Goal: Information Seeking & Learning: Learn about a topic

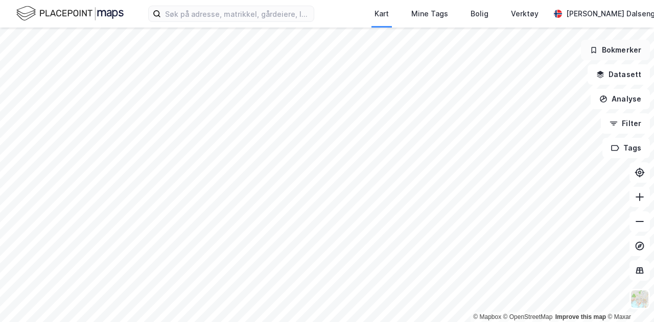
click at [617, 50] on button "Bokmerker" at bounding box center [615, 50] width 69 height 20
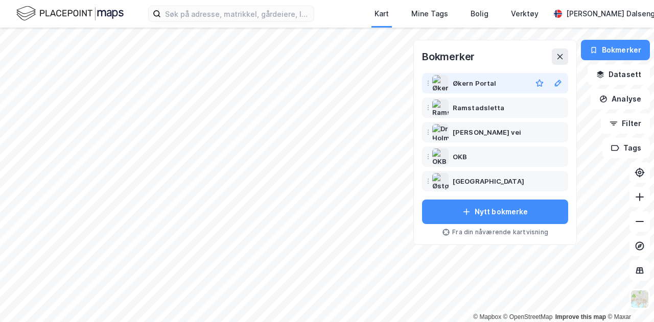
click at [472, 81] on div "Økern Portal" at bounding box center [474, 83] width 43 height 12
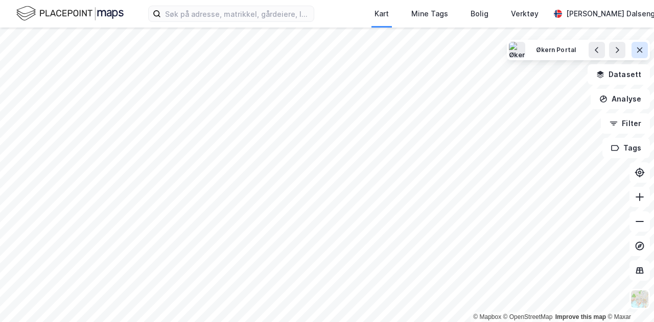
click at [641, 52] on icon at bounding box center [640, 50] width 6 height 5
click at [407, 0] on html "Kart Mine Tags Bolig Verktøy Teodor Dalseng Hagen © Mapbox © OpenStreetMap Impr…" at bounding box center [327, 161] width 654 height 322
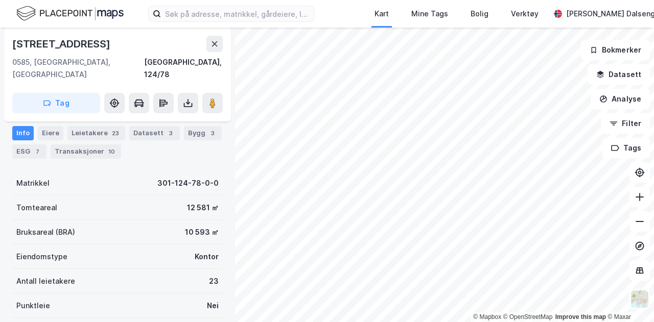
scroll to position [131, 0]
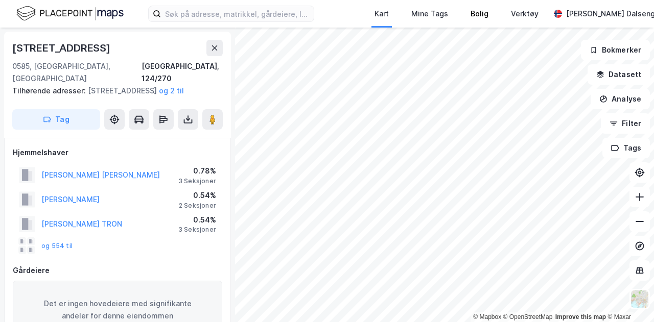
scroll to position [131, 0]
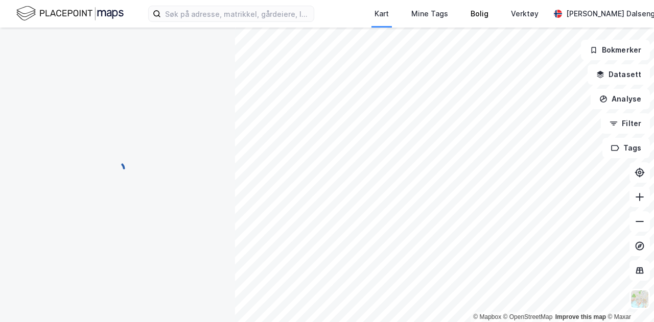
scroll to position [131, 0]
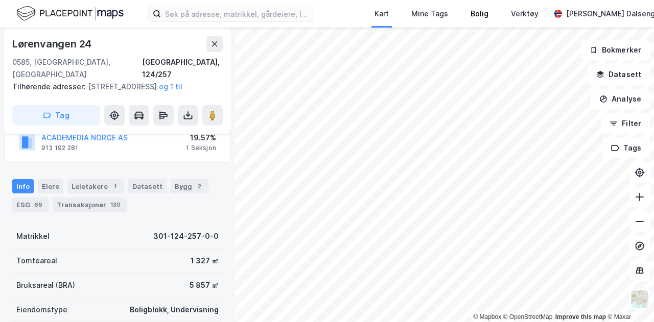
scroll to position [131, 0]
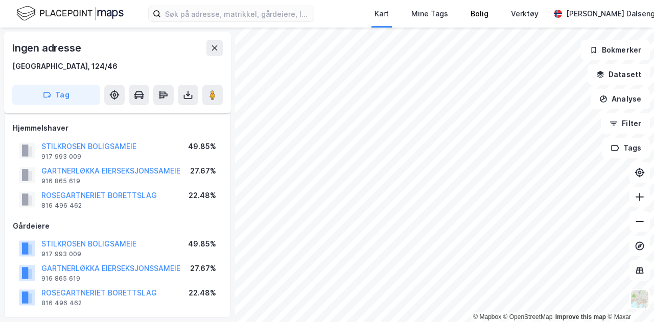
scroll to position [131, 0]
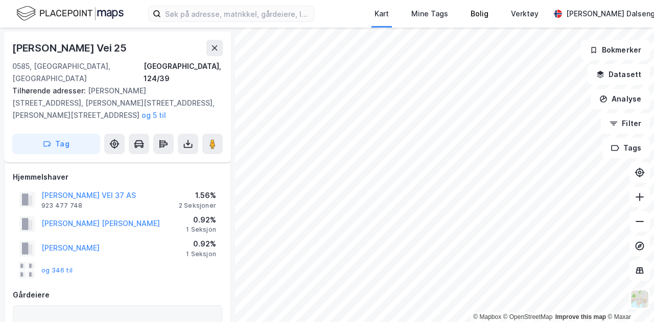
scroll to position [131, 0]
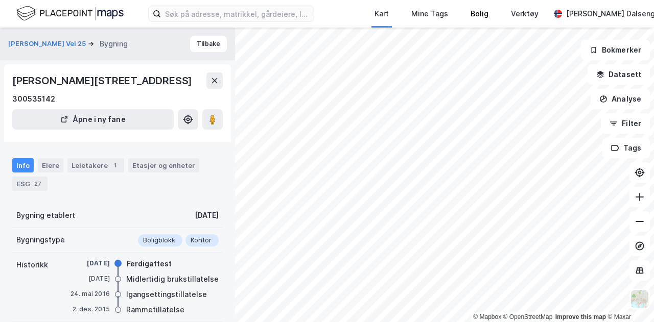
scroll to position [131, 0]
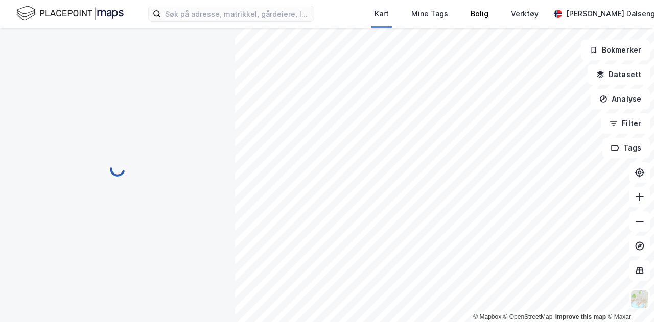
scroll to position [131, 0]
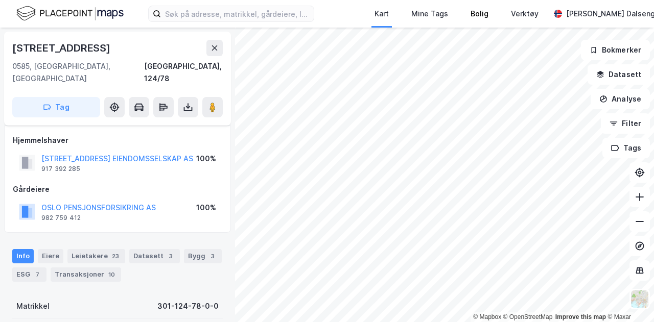
scroll to position [131, 0]
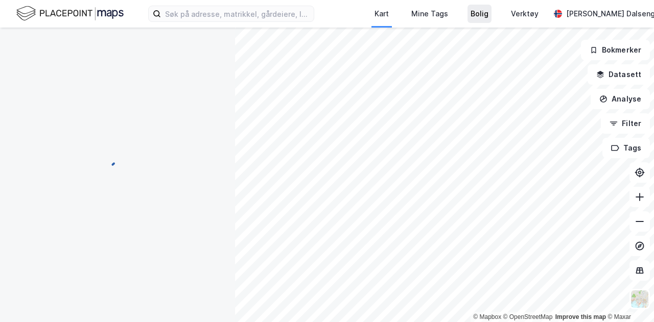
scroll to position [131, 0]
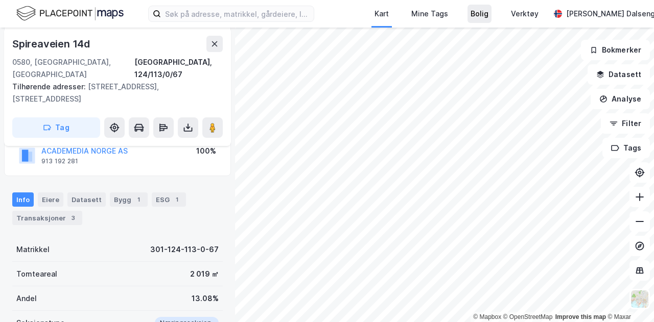
scroll to position [131, 0]
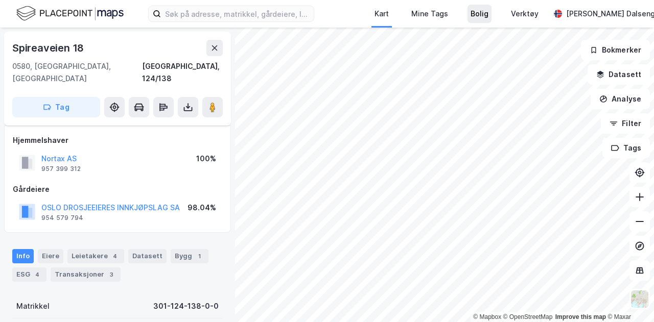
scroll to position [131, 0]
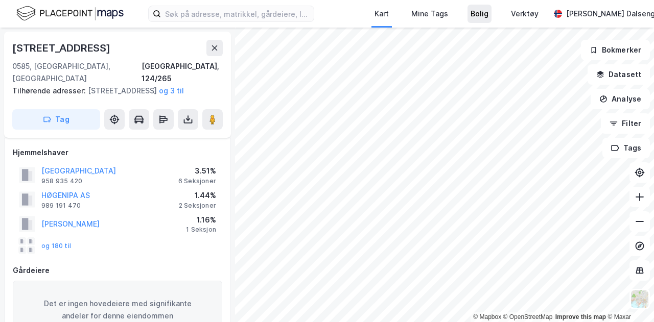
scroll to position [131, 0]
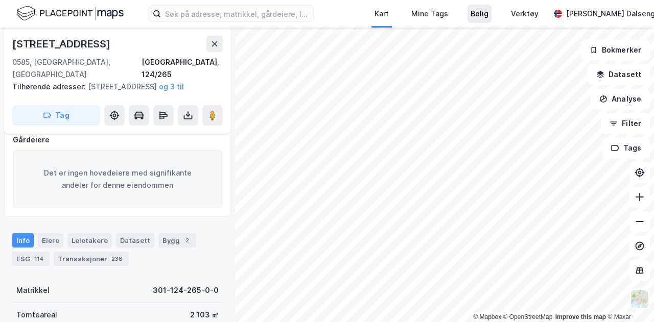
scroll to position [131, 0]
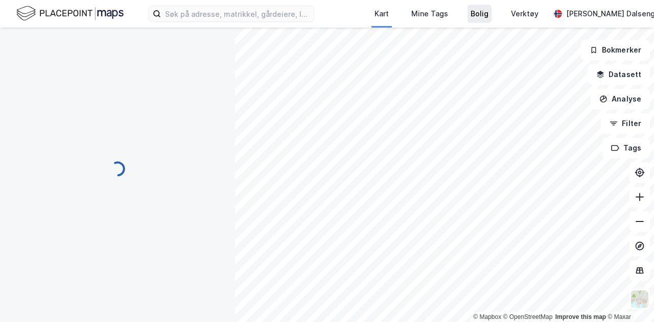
scroll to position [131, 0]
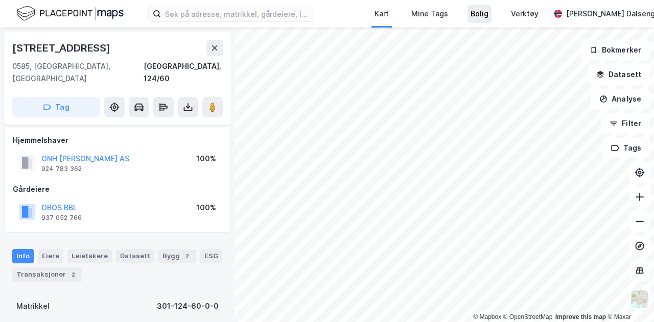
scroll to position [131, 0]
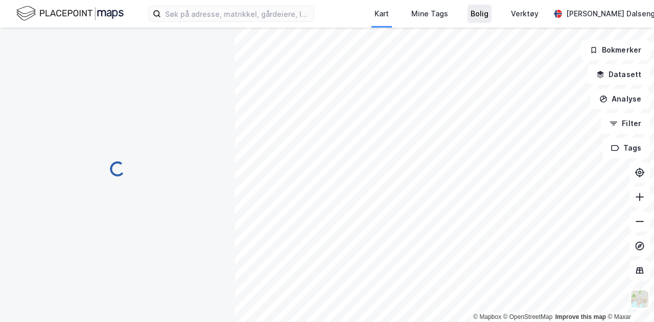
scroll to position [131, 0]
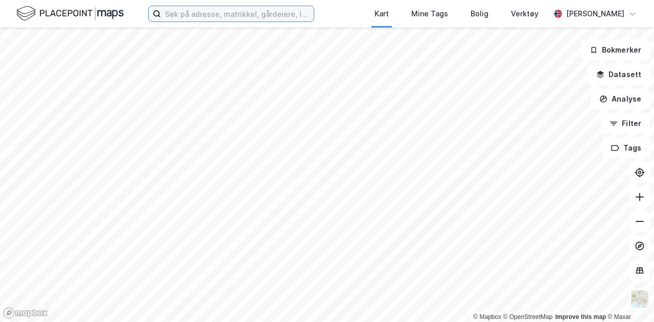
click at [258, 6] on label at bounding box center [231, 14] width 166 height 16
click at [258, 6] on input at bounding box center [237, 13] width 153 height 15
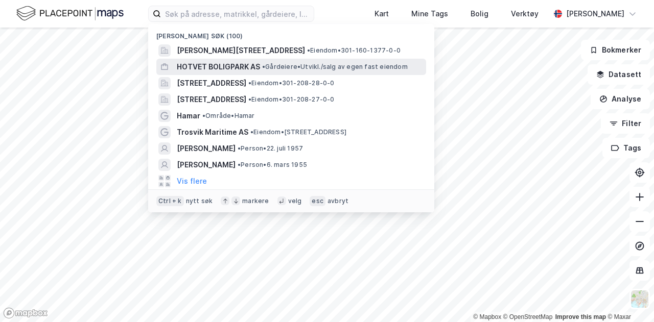
click at [239, 69] on span "HOTVET BOLIGPARK AS" at bounding box center [218, 67] width 83 height 12
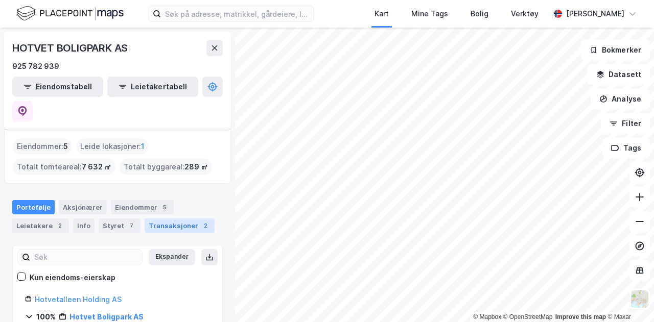
scroll to position [153, 0]
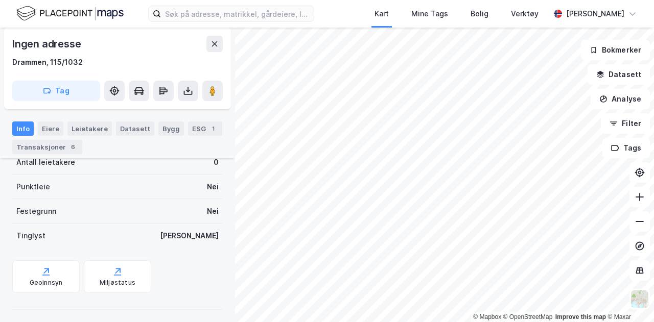
scroll to position [335, 0]
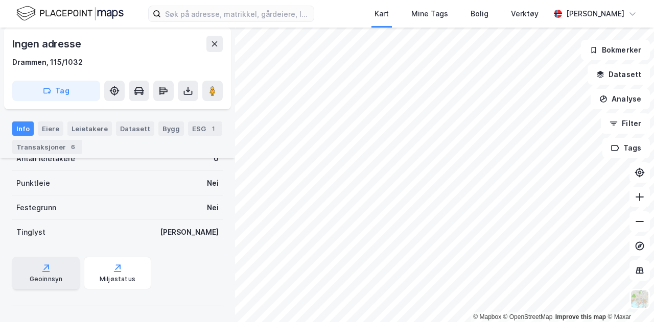
click at [45, 278] on div "Geoinnsyn" at bounding box center [46, 279] width 33 height 8
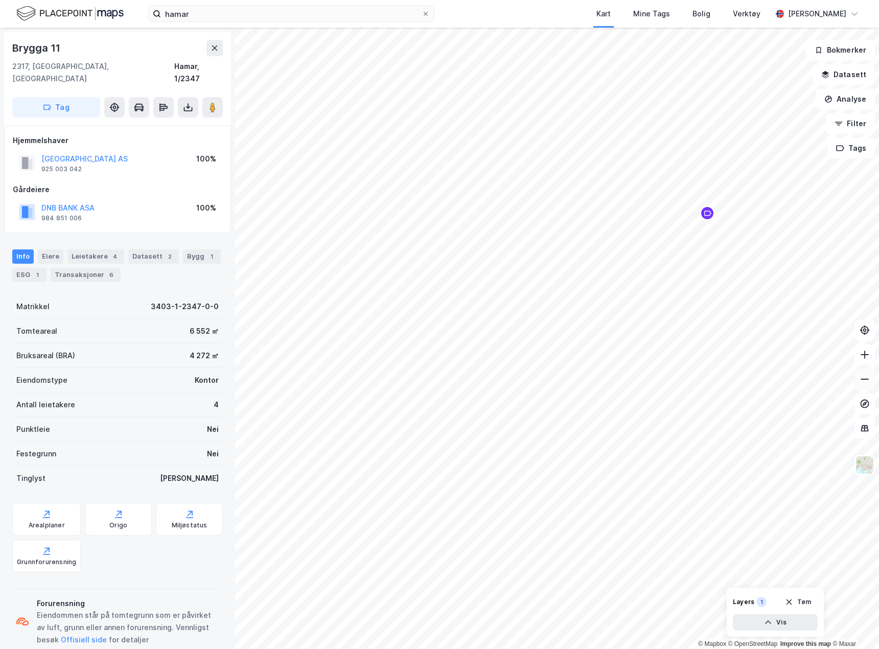
scroll to position [1, 0]
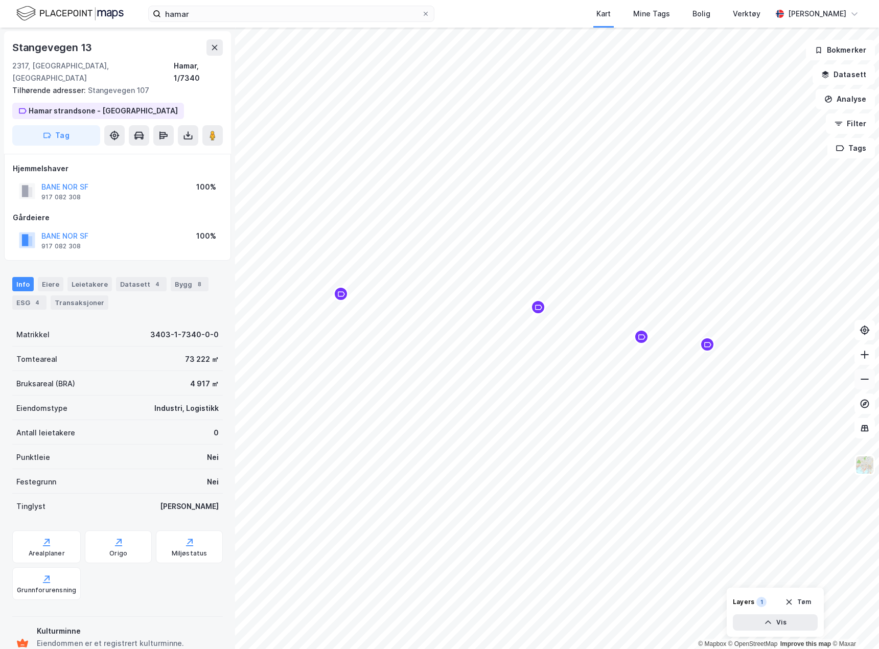
scroll to position [1, 0]
click at [66, 532] on div "Arealplaner" at bounding box center [46, 546] width 68 height 33
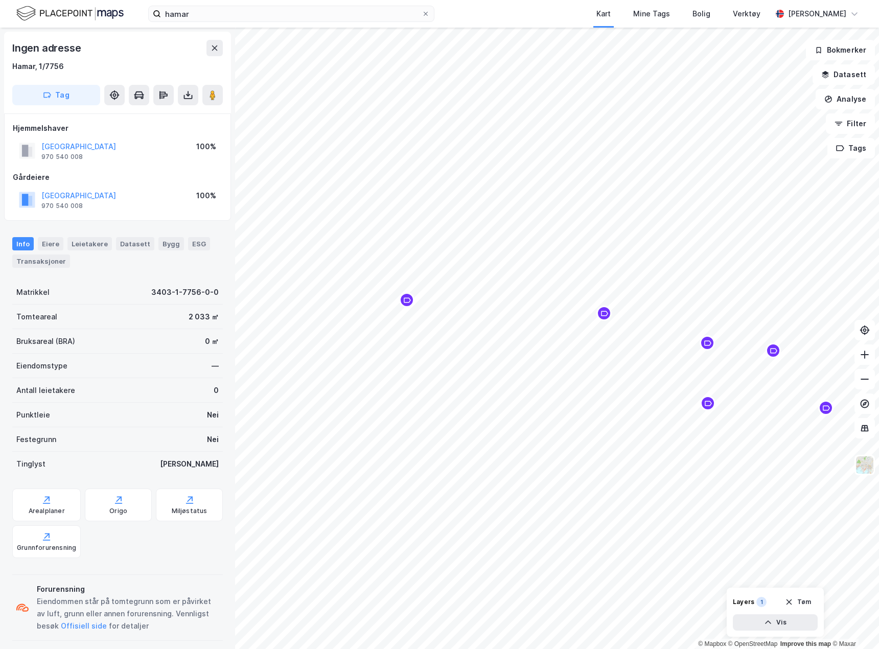
scroll to position [1, 0]
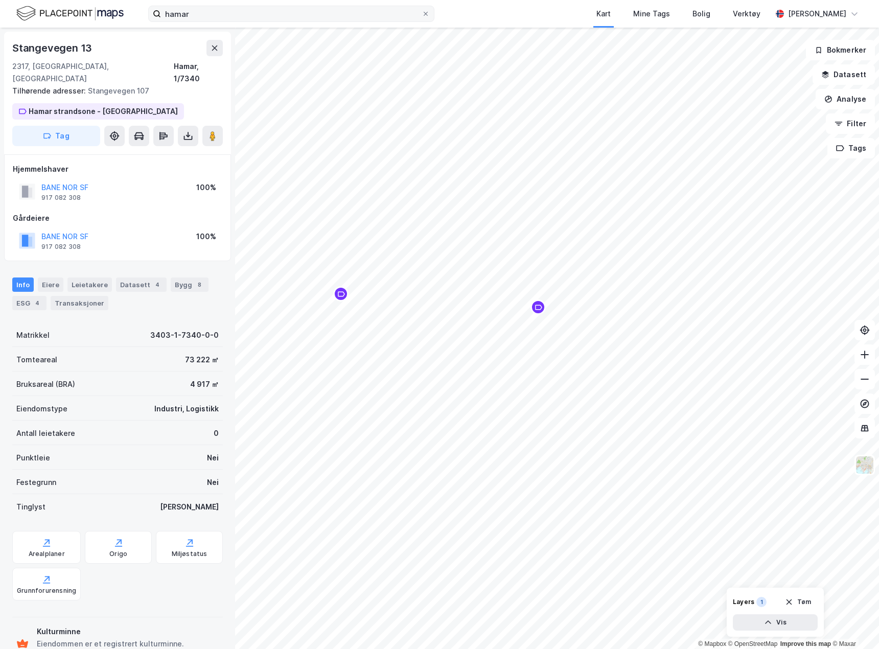
scroll to position [1, 0]
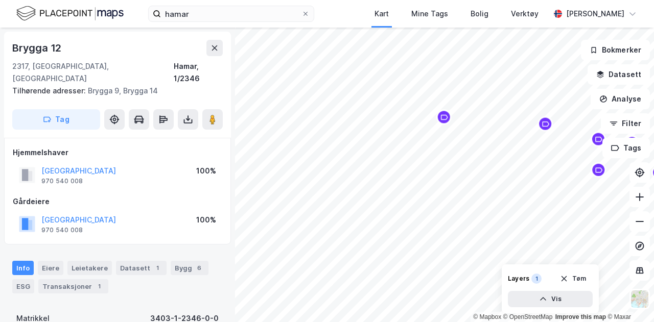
scroll to position [1, 0]
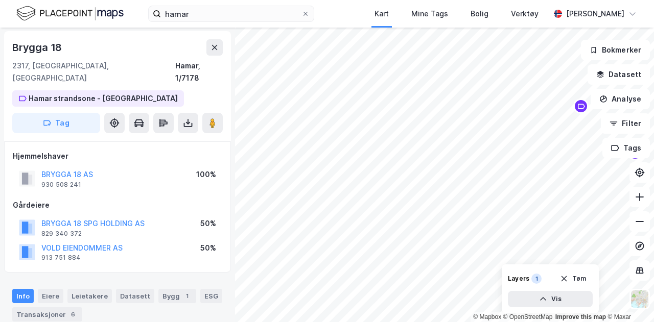
scroll to position [1, 0]
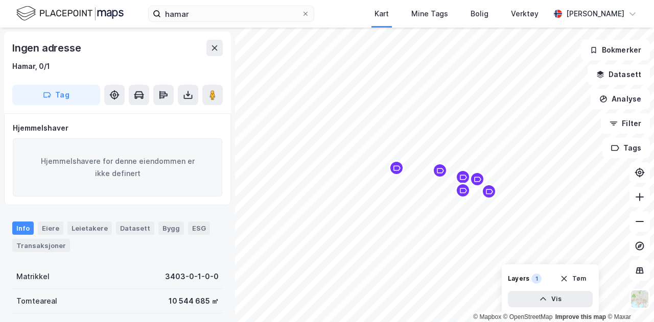
scroll to position [1, 0]
click at [646, 206] on button at bounding box center [639, 197] width 20 height 20
click at [514, 0] on html "hamar Kart Mine Tags Bolig Verktøy [PERSON_NAME] © Mapbox © OpenStreetMap Impro…" at bounding box center [327, 161] width 654 height 322
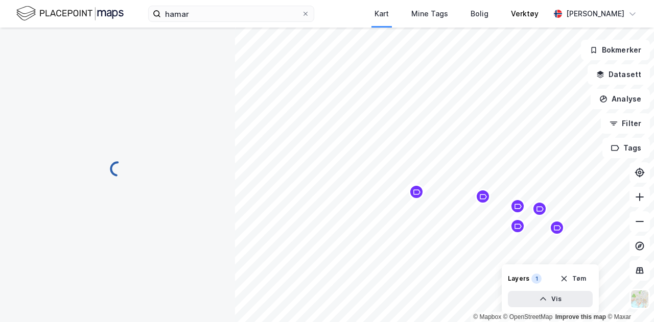
scroll to position [1, 0]
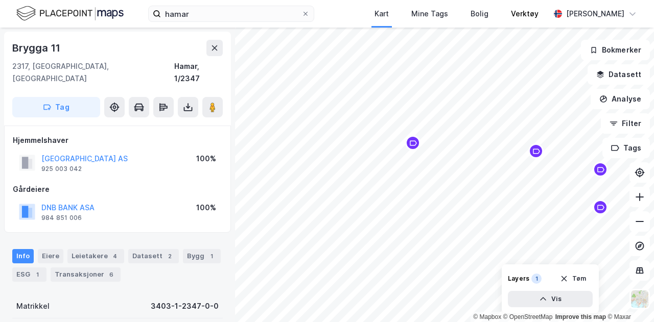
scroll to position [1, 0]
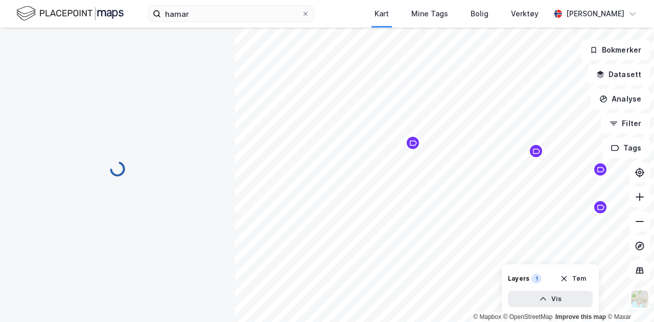
scroll to position [1, 0]
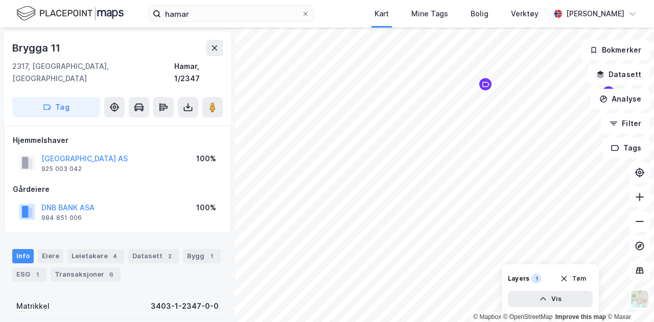
scroll to position [1, 0]
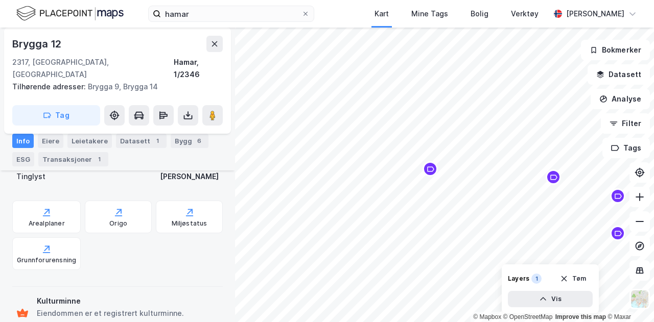
scroll to position [328, 0]
